Goal: Check status: Check status

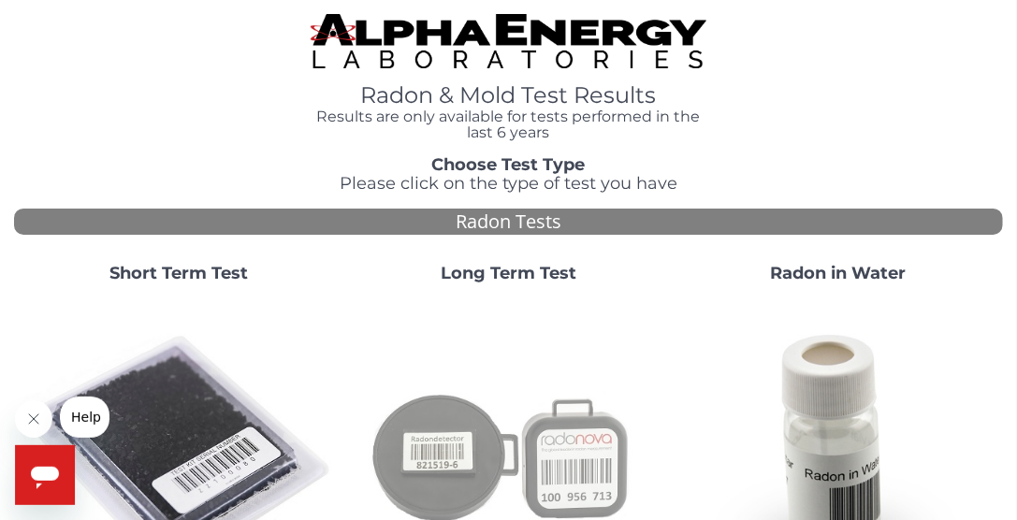
scroll to position [94, 0]
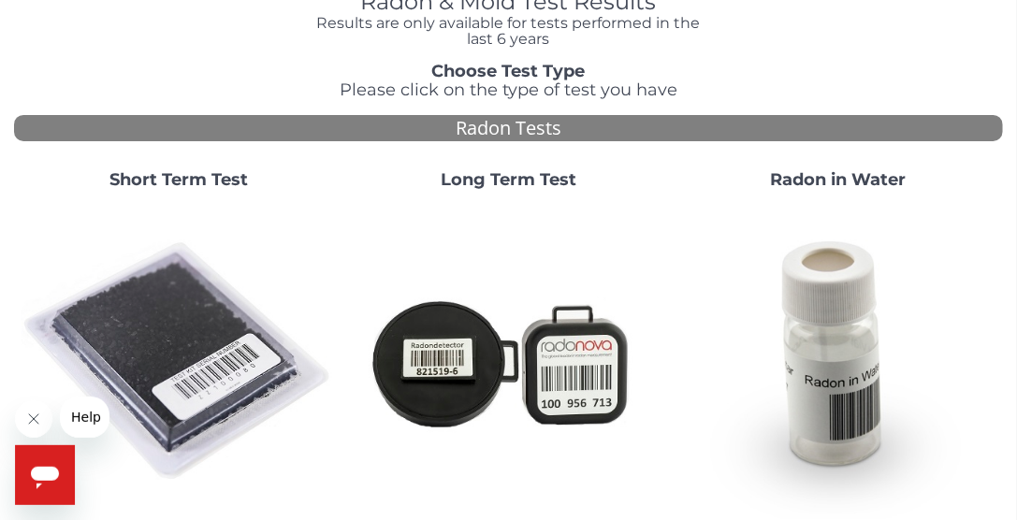
click at [228, 182] on strong "Short Term Test" at bounding box center [178, 179] width 138 height 21
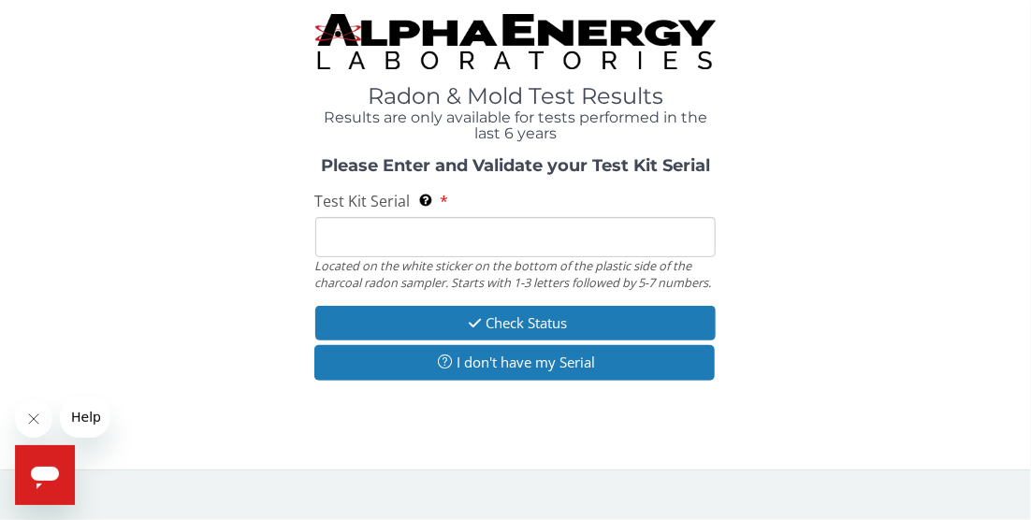
click at [377, 240] on input "Test Kit Serial Located on the white sticker on the bottom of the plastic side …" at bounding box center [515, 237] width 401 height 40
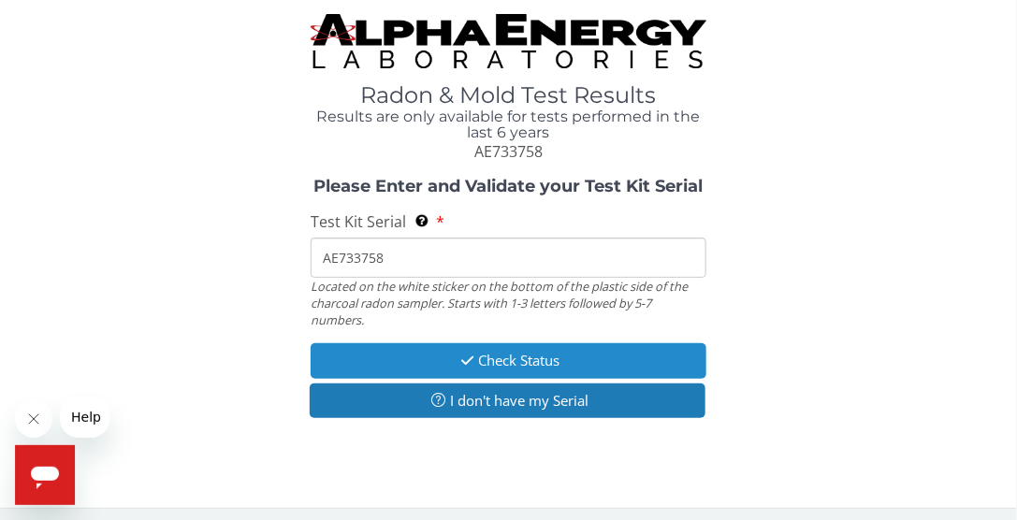
type input "AE733758"
click at [520, 361] on button "Check Status" at bounding box center [509, 360] width 396 height 35
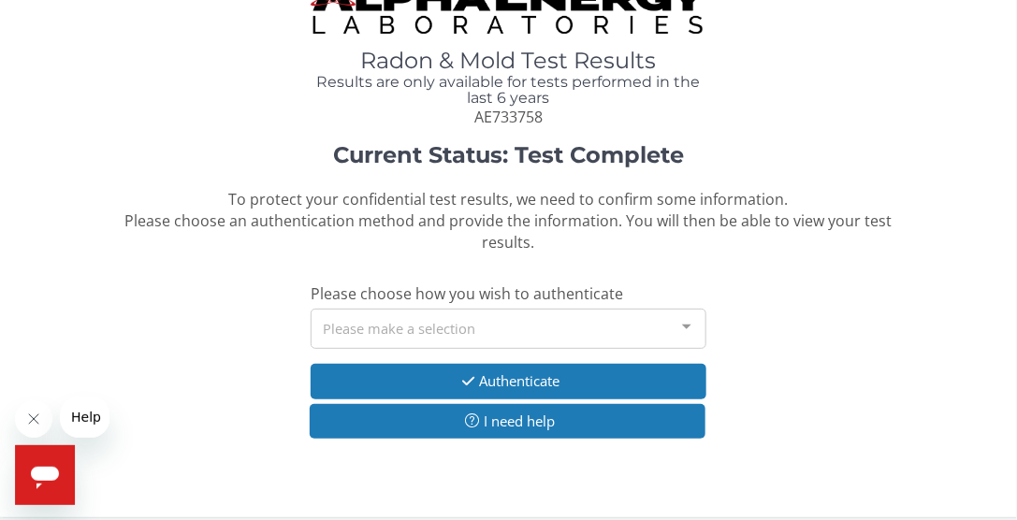
scroll to position [50, 0]
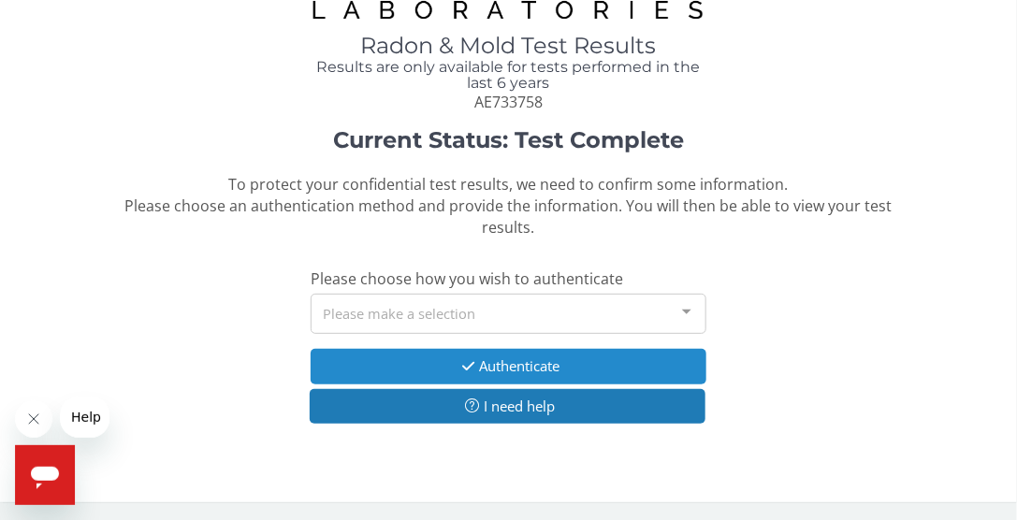
click at [522, 366] on button "Authenticate" at bounding box center [509, 366] width 396 height 35
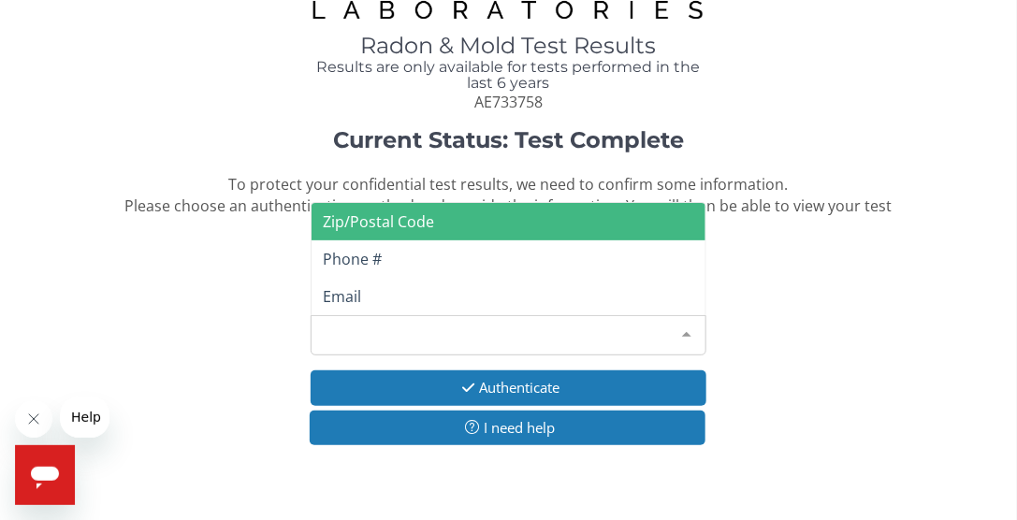
click at [670, 332] on div at bounding box center [686, 334] width 37 height 36
click at [458, 221] on span "Zip/Postal Code" at bounding box center [509, 221] width 394 height 37
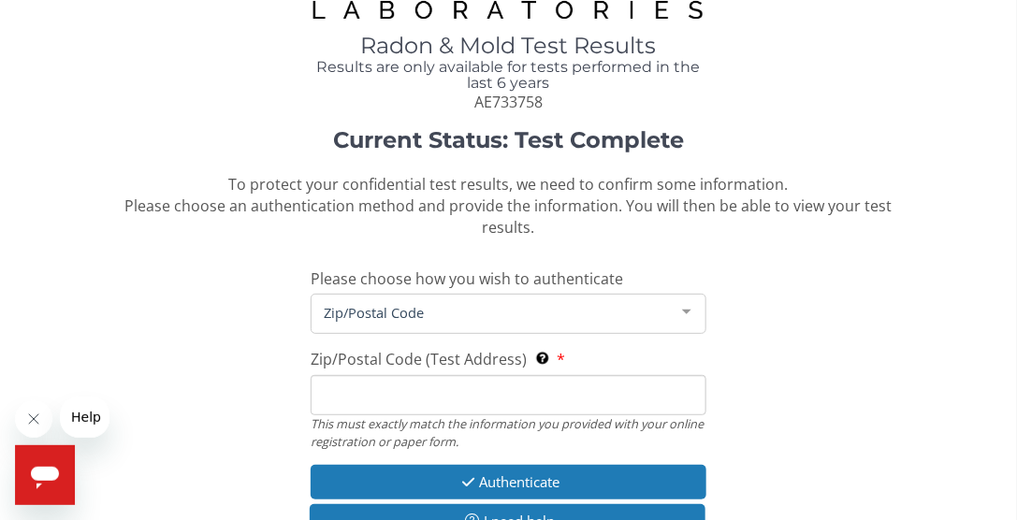
click at [440, 400] on input "Zip/Postal Code (Test Address) This must exactly match the information you prov…" at bounding box center [509, 395] width 396 height 40
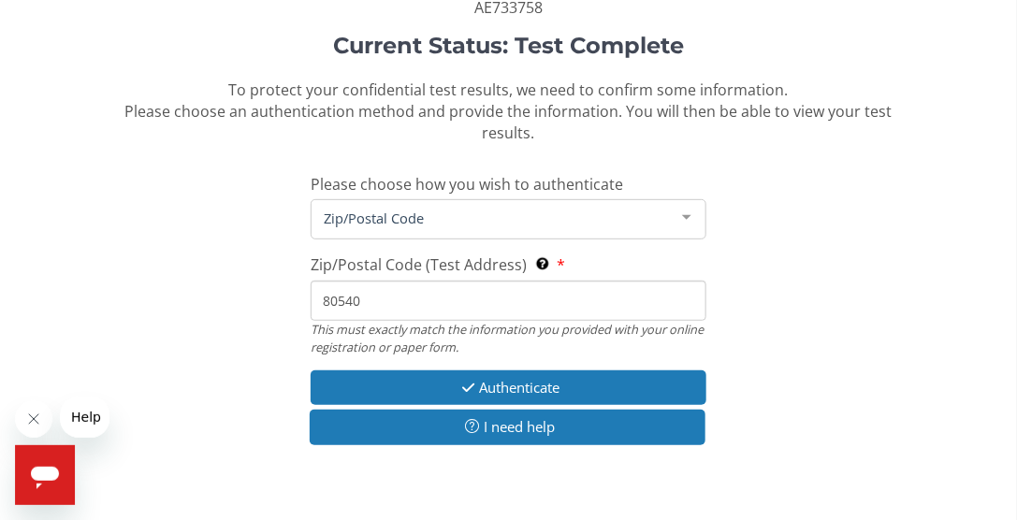
scroll to position [166, 0]
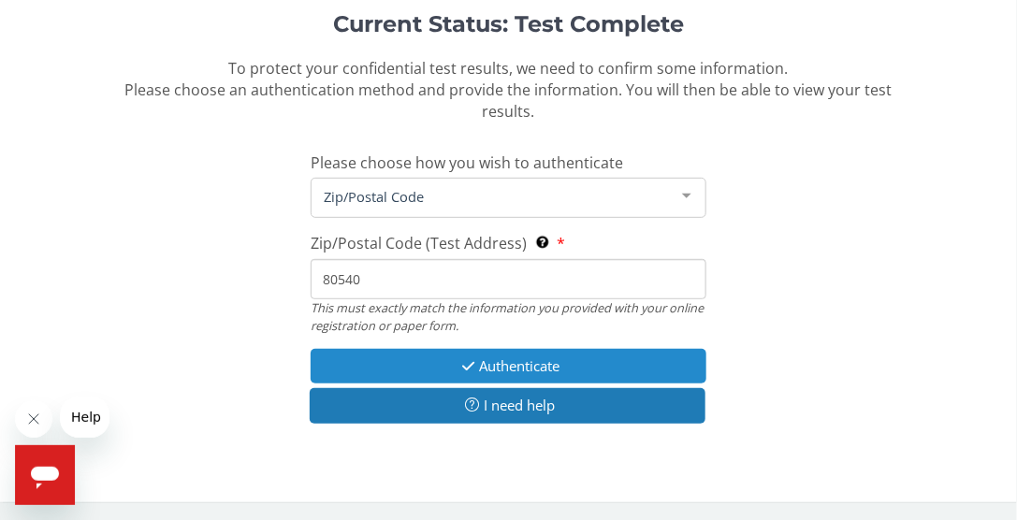
type input "80540"
click at [511, 368] on button "Authenticate" at bounding box center [509, 366] width 396 height 35
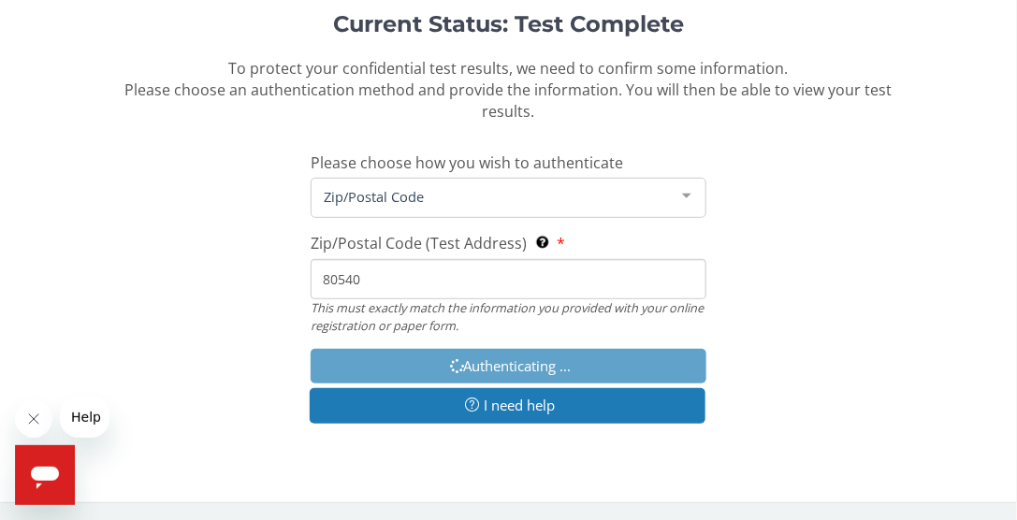
scroll to position [229, 0]
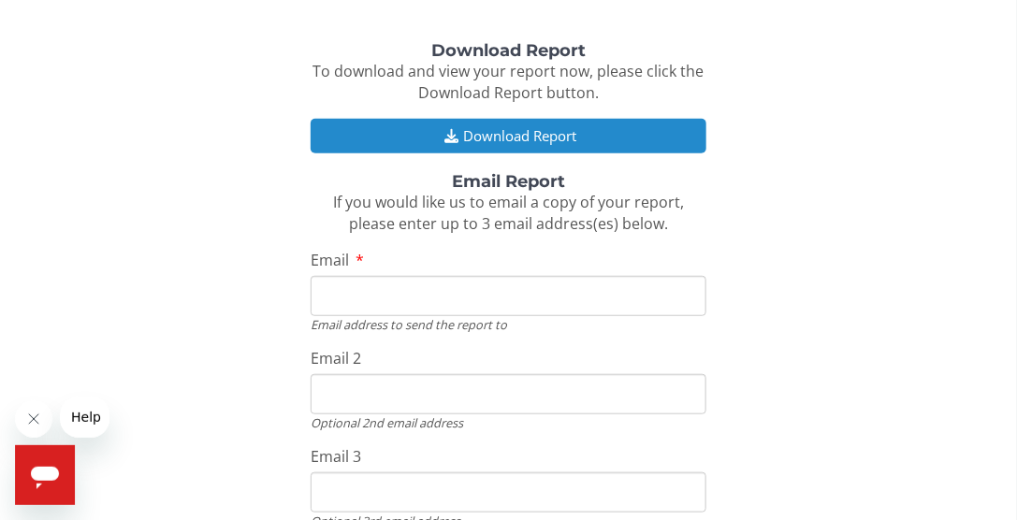
click at [533, 136] on button "Download Report" at bounding box center [509, 136] width 396 height 35
